Goal: Find specific page/section: Find specific page/section

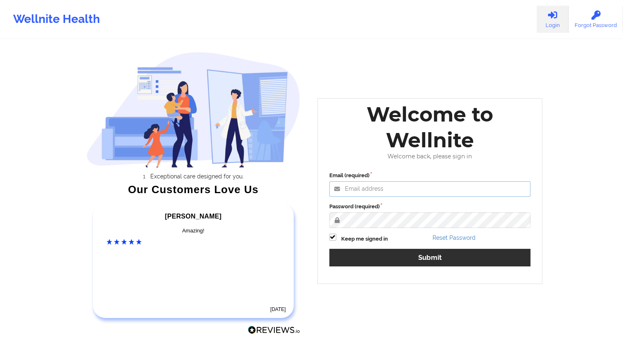
type input "[EMAIL_ADDRESS][DOMAIN_NAME]"
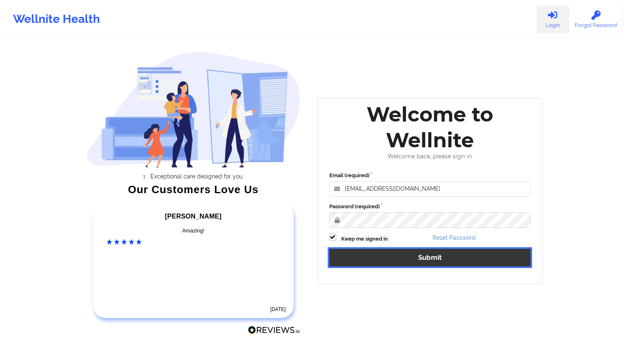
click at [432, 260] on button "Submit" at bounding box center [429, 258] width 201 height 18
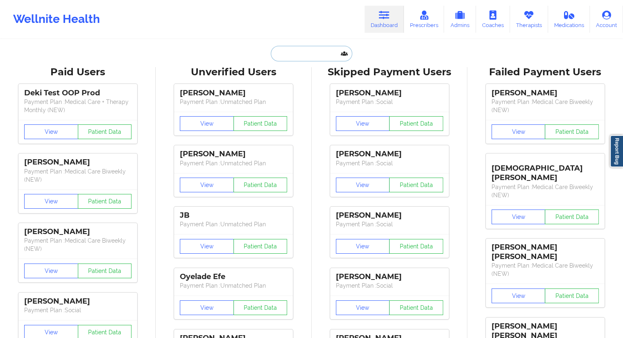
click at [296, 51] on input "text" at bounding box center [311, 54] width 81 height 16
paste input "[EMAIL_ADDRESS][DOMAIN_NAME]"
type input "[EMAIL_ADDRESS][DOMAIN_NAME]"
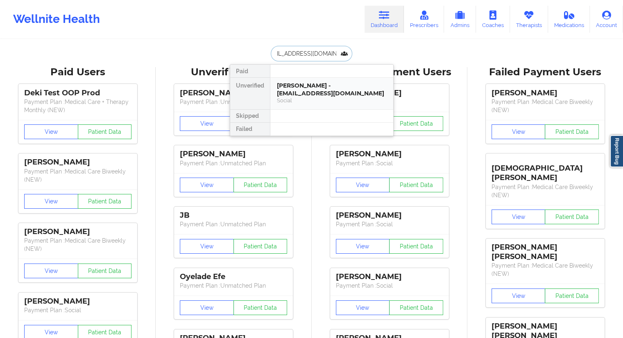
click at [289, 83] on div "[PERSON_NAME] - [EMAIL_ADDRESS][DOMAIN_NAME]" at bounding box center [332, 89] width 110 height 15
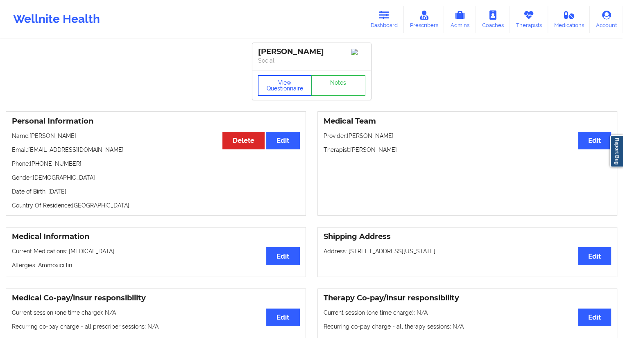
click at [284, 91] on button "View Questionnaire" at bounding box center [285, 85] width 54 height 20
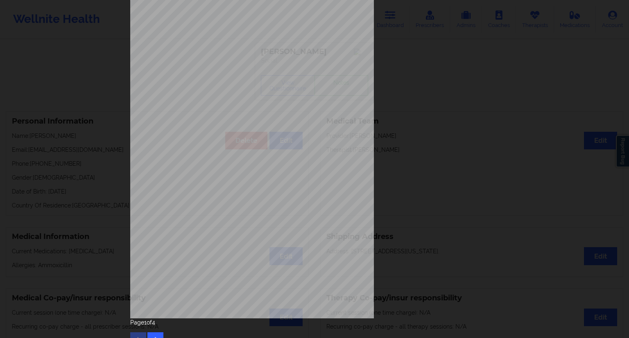
scroll to position [52, 0]
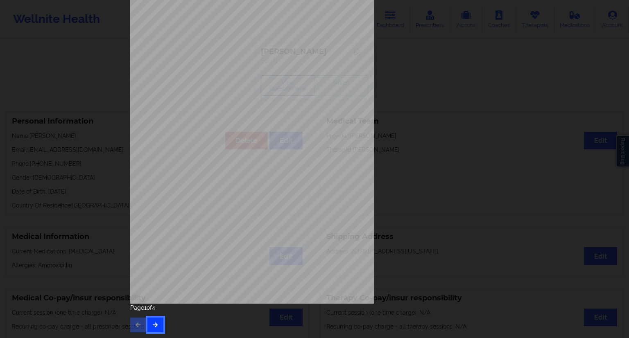
click at [156, 328] on button "button" at bounding box center [155, 325] width 16 height 15
click at [152, 329] on button "button" at bounding box center [155, 325] width 16 height 15
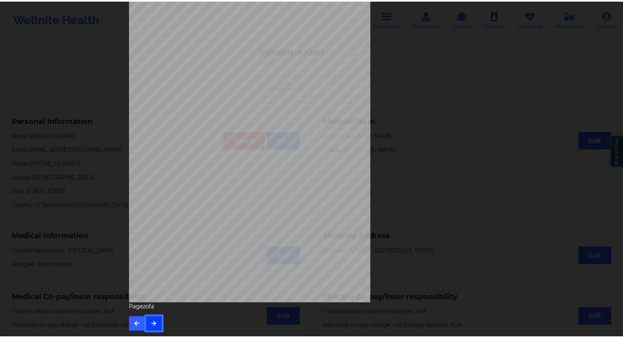
scroll to position [0, 0]
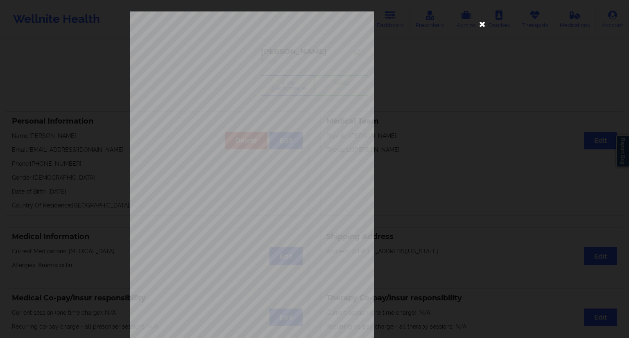
click at [479, 24] on icon at bounding box center [482, 23] width 13 height 13
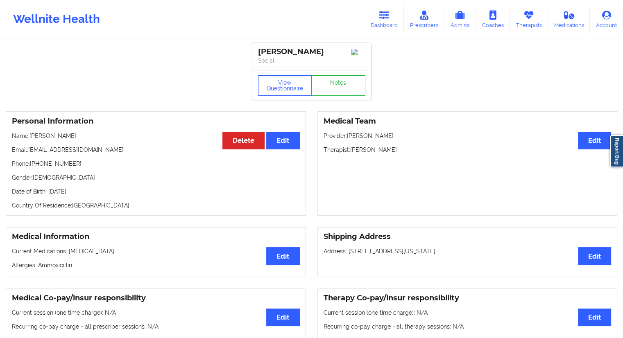
drag, startPoint x: 90, startPoint y: 138, endPoint x: 49, endPoint y: 138, distance: 40.9
click at [49, 138] on p "Name: [PERSON_NAME]" at bounding box center [156, 136] width 288 height 8
click at [56, 154] on p "Email: [EMAIL_ADDRESS][DOMAIN_NAME]" at bounding box center [156, 150] width 288 height 8
drag, startPoint x: 75, startPoint y: 139, endPoint x: 29, endPoint y: 140, distance: 45.5
click at [29, 140] on p "Name: [PERSON_NAME]" at bounding box center [156, 136] width 288 height 8
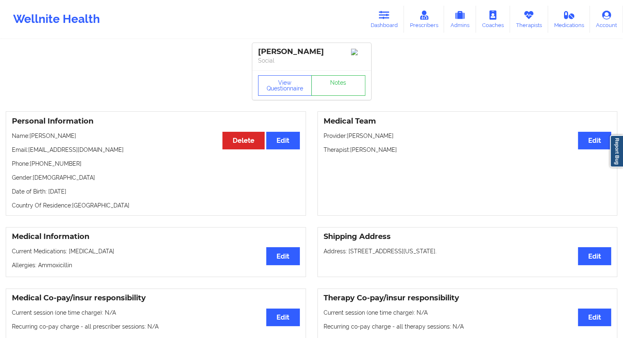
drag, startPoint x: 50, startPoint y: 138, endPoint x: 89, endPoint y: 122, distance: 42.4
click at [89, 122] on h3 "Personal Information" at bounding box center [156, 121] width 288 height 9
drag, startPoint x: 89, startPoint y: 141, endPoint x: 59, endPoint y: 140, distance: 30.3
click at [59, 140] on p "Name: [PERSON_NAME]" at bounding box center [156, 136] width 288 height 8
click at [70, 154] on p "Email: [EMAIL_ADDRESS][DOMAIN_NAME]" at bounding box center [156, 150] width 288 height 8
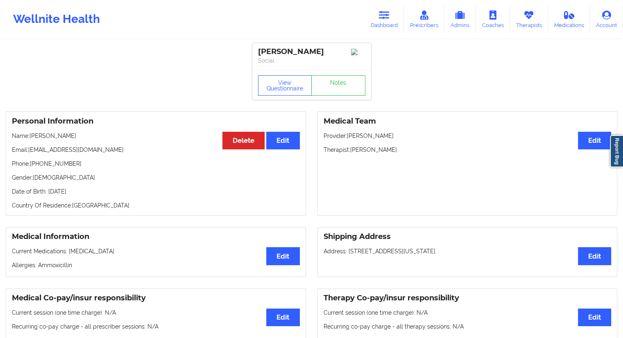
drag, startPoint x: 85, startPoint y: 138, endPoint x: 29, endPoint y: 138, distance: 55.7
click at [29, 138] on p "Name: [PERSON_NAME]" at bounding box center [156, 136] width 288 height 8
copy p "[PERSON_NAME]"
drag, startPoint x: 74, startPoint y: 165, endPoint x: 32, endPoint y: 167, distance: 41.8
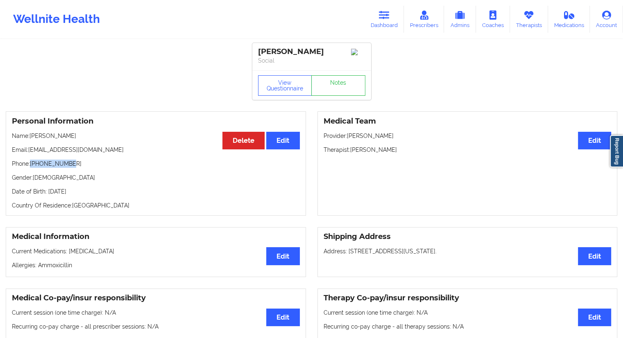
click at [32, 167] on p "Phone: [PHONE_NUMBER]" at bounding box center [156, 164] width 288 height 8
copy p "[PHONE_NUMBER]"
click at [291, 93] on button "View Questionnaire" at bounding box center [285, 85] width 54 height 20
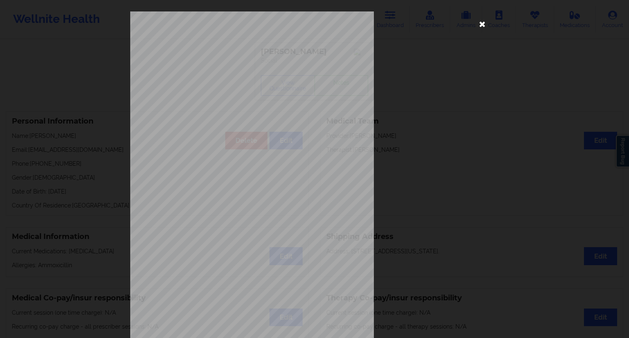
click at [481, 26] on icon at bounding box center [482, 23] width 13 height 13
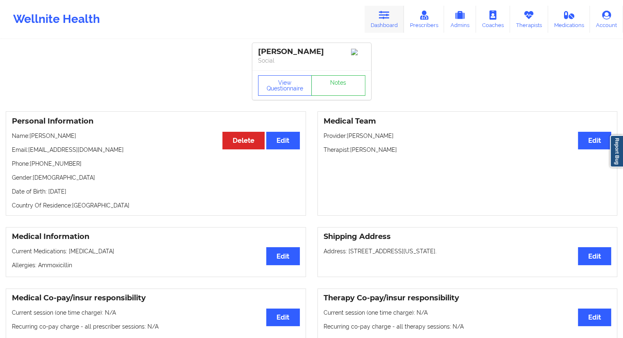
click at [384, 30] on link "Dashboard" at bounding box center [383, 19] width 39 height 27
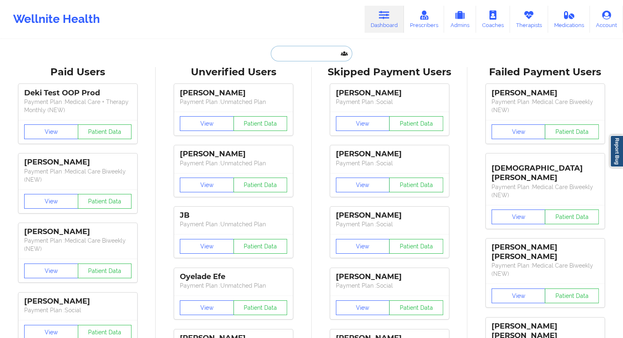
click at [296, 54] on input "text" at bounding box center [311, 54] width 81 height 16
paste input "[EMAIL_ADDRESS][DOMAIN_NAME]"
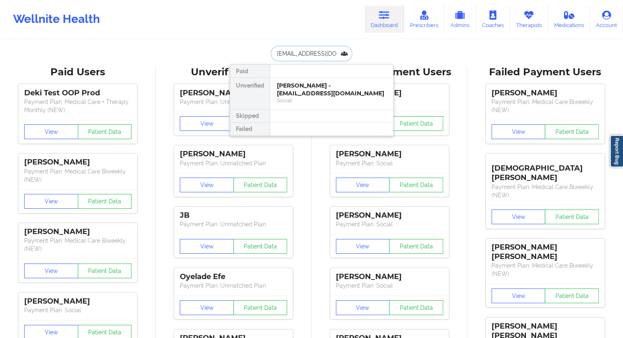
scroll to position [0, 15]
type input "[EMAIL_ADDRESS][DOMAIN_NAME]"
click at [311, 89] on div "[PERSON_NAME] - [EMAIL_ADDRESS][DOMAIN_NAME]" at bounding box center [332, 89] width 110 height 15
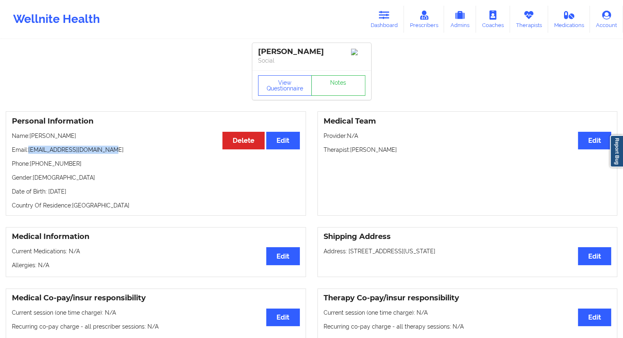
drag, startPoint x: 110, startPoint y: 151, endPoint x: 29, endPoint y: 149, distance: 80.7
click at [29, 149] on p "Email: [EMAIL_ADDRESS][DOMAIN_NAME]" at bounding box center [156, 150] width 288 height 8
drag, startPoint x: 387, startPoint y: 150, endPoint x: 352, endPoint y: 149, distance: 35.6
click at [352, 149] on p "Therapist: [PERSON_NAME]" at bounding box center [467, 150] width 288 height 8
drag, startPoint x: 120, startPoint y: 156, endPoint x: 29, endPoint y: 149, distance: 91.1
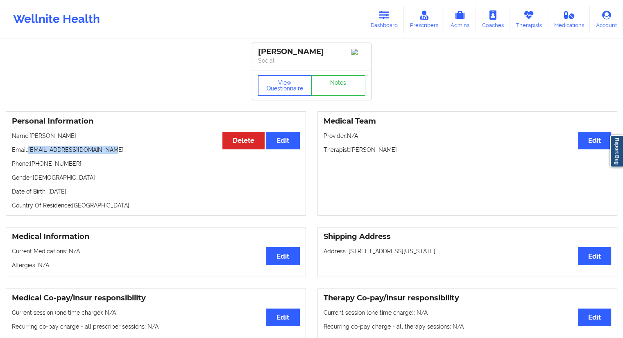
click at [29, 149] on p "Email: [EMAIL_ADDRESS][DOMAIN_NAME]" at bounding box center [156, 150] width 288 height 8
copy p "[EMAIL_ADDRESS][DOMAIN_NAME]"
click at [278, 81] on button "View Questionnaire" at bounding box center [285, 85] width 54 height 20
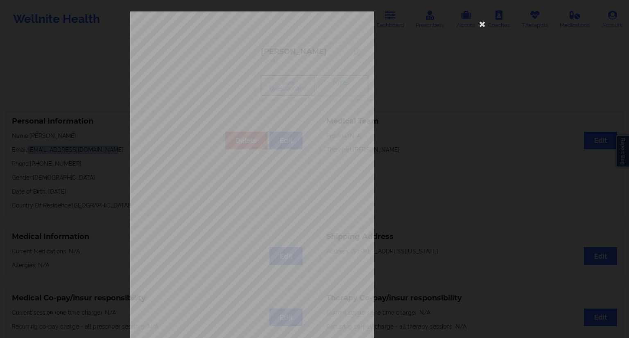
scroll to position [52, 0]
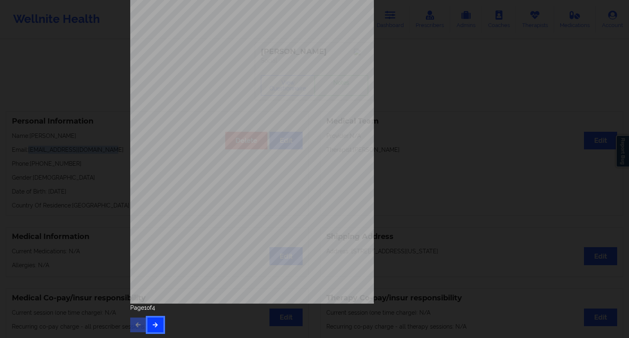
click at [154, 331] on button "button" at bounding box center [155, 325] width 16 height 15
click at [152, 333] on div "Feeling nervous, anxious, or on edge Not being able to stop or control worrying…" at bounding box center [314, 145] width 380 height 385
click at [151, 328] on button "button" at bounding box center [155, 325] width 16 height 15
